Goal: Find specific page/section: Find specific page/section

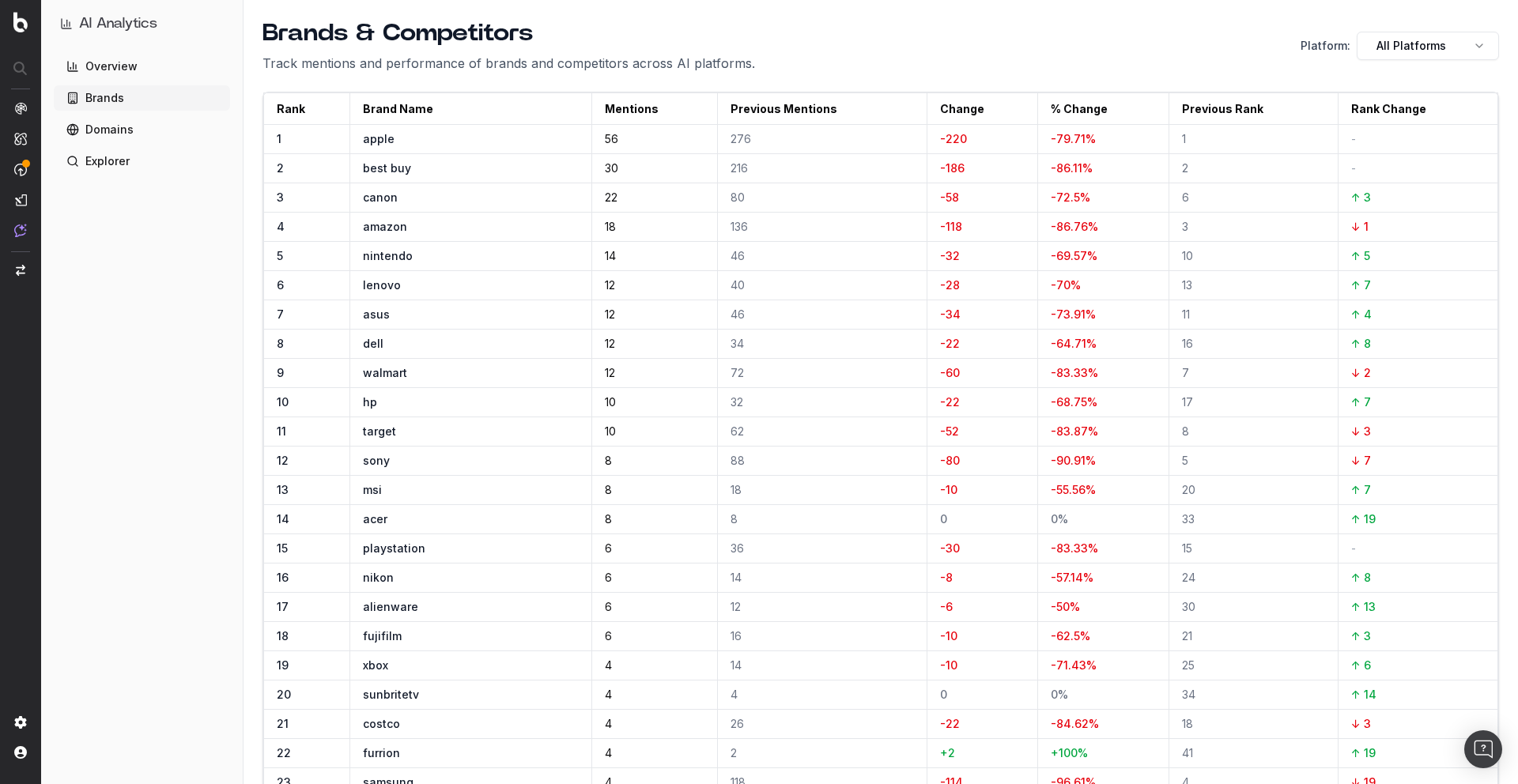
click at [1071, 20] on div "Brands & Competitors Track mentions and performance of brands and competitors a…" at bounding box center [881, 46] width 1237 height 54
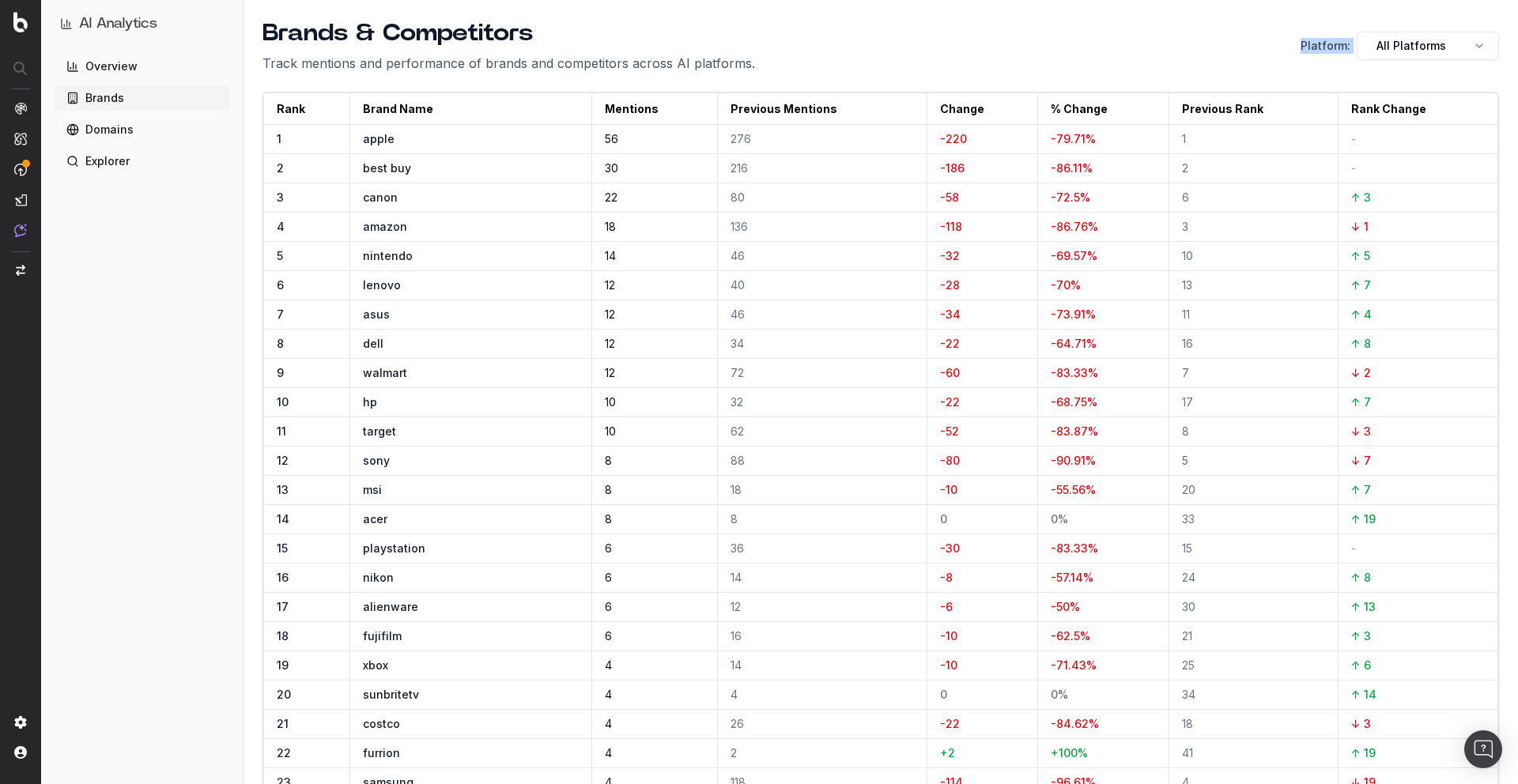
click at [1071, 20] on div "Brands & Competitors Track mentions and performance of brands and competitors a…" at bounding box center [881, 46] width 1237 height 54
